Goal: Communication & Community: Share content

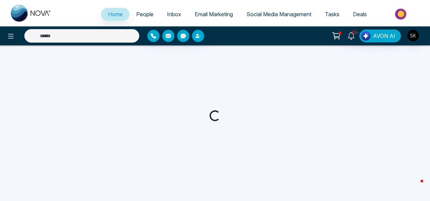
select select "*"
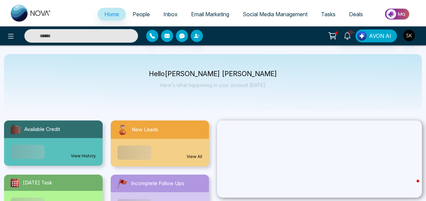
click at [259, 15] on span "Social Media Management" at bounding box center [275, 14] width 65 height 7
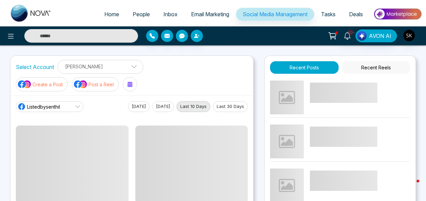
click at [109, 82] on p "Post a Reel" at bounding box center [101, 84] width 25 height 7
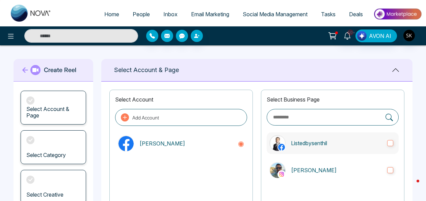
click at [373, 146] on p "Listedbysenthil" at bounding box center [336, 143] width 91 height 8
click at [370, 170] on p "[PERSON_NAME]" at bounding box center [336, 170] width 91 height 8
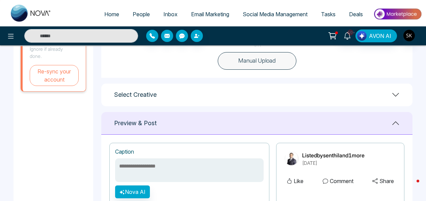
scroll to position [238, 0]
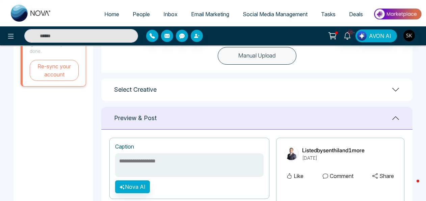
click at [394, 97] on div "Select Creative" at bounding box center [256, 89] width 311 height 23
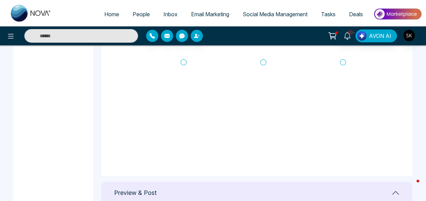
scroll to position [299, 0]
click at [182, 60] on icon at bounding box center [184, 61] width 6 height 7
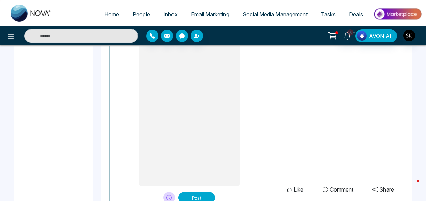
scroll to position [615, 0]
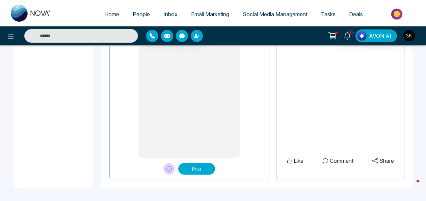
click at [184, 168] on button "Post" at bounding box center [196, 168] width 37 height 11
type textarea "**********"
